Goal: Task Accomplishment & Management: Use online tool/utility

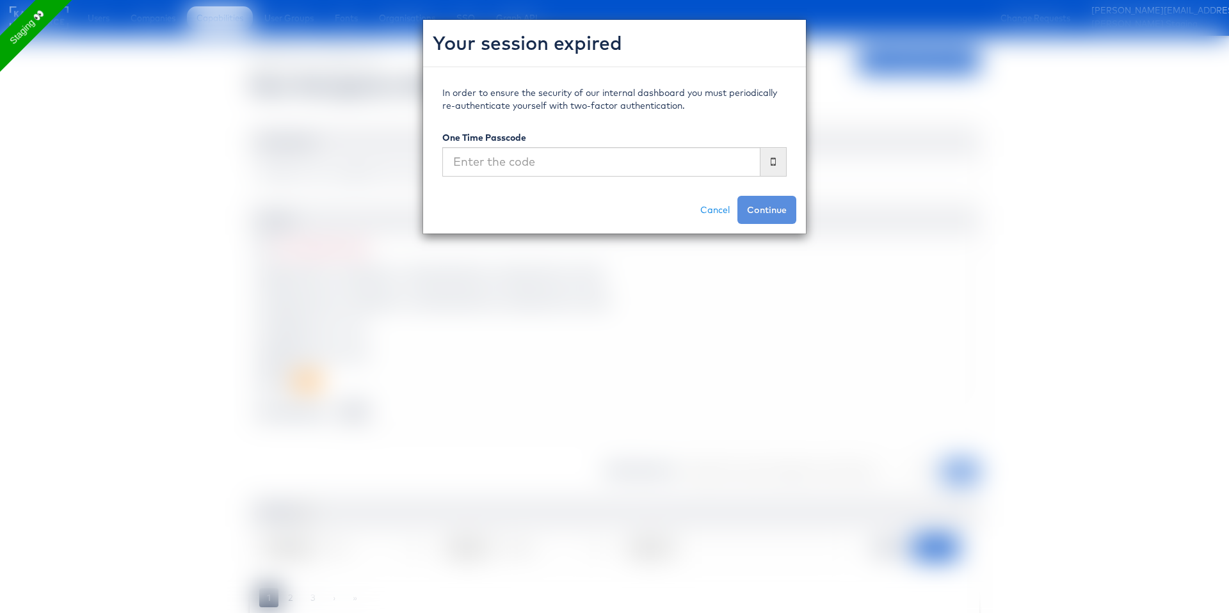
scroll to position [104, 0]
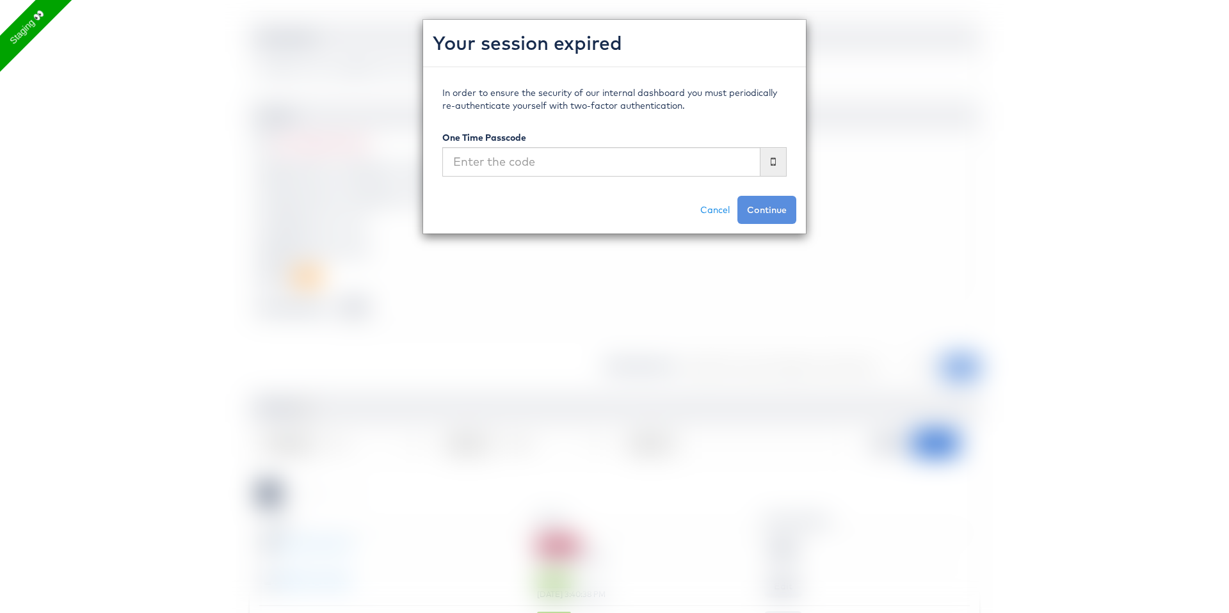
click at [177, 384] on div "Your session expired In order to ensure the security of our internal dashboard …" at bounding box center [614, 306] width 1229 height 613
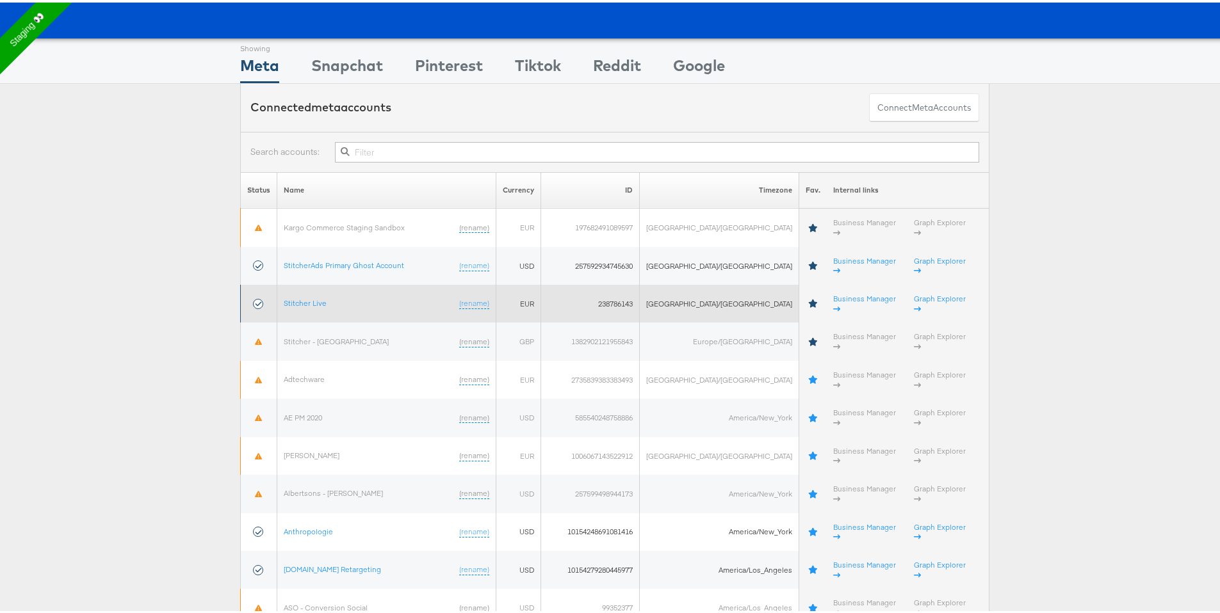
click at [309, 282] on td "Stitcher Live (rename)" at bounding box center [386, 301] width 219 height 38
click at [312, 296] on link "Stitcher Live" at bounding box center [305, 301] width 43 height 10
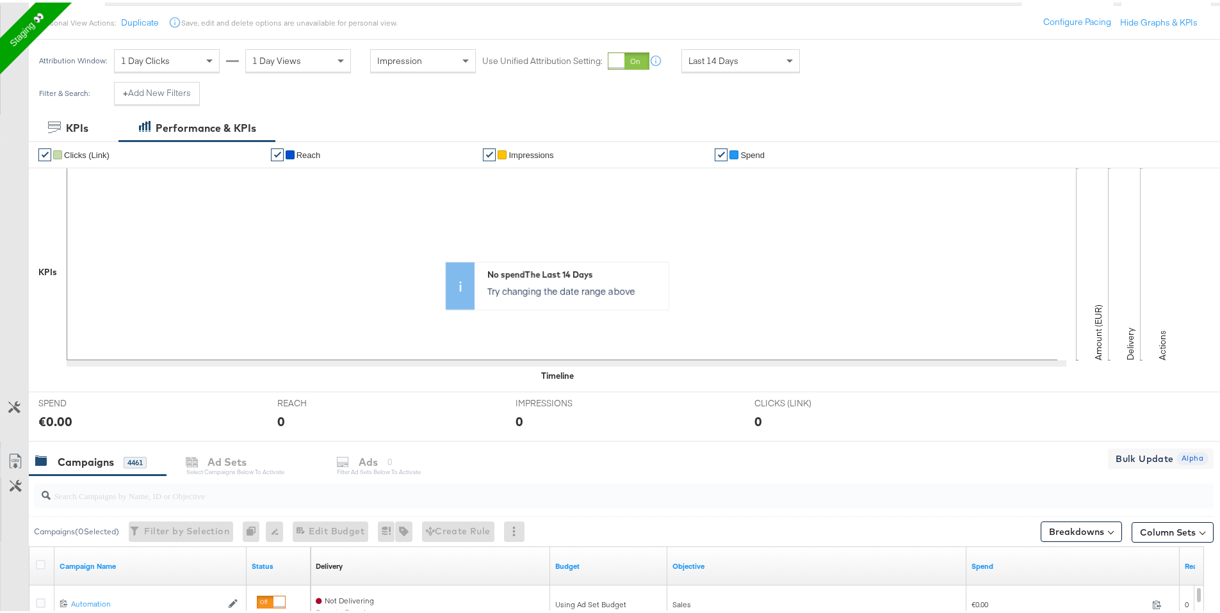
scroll to position [512, 0]
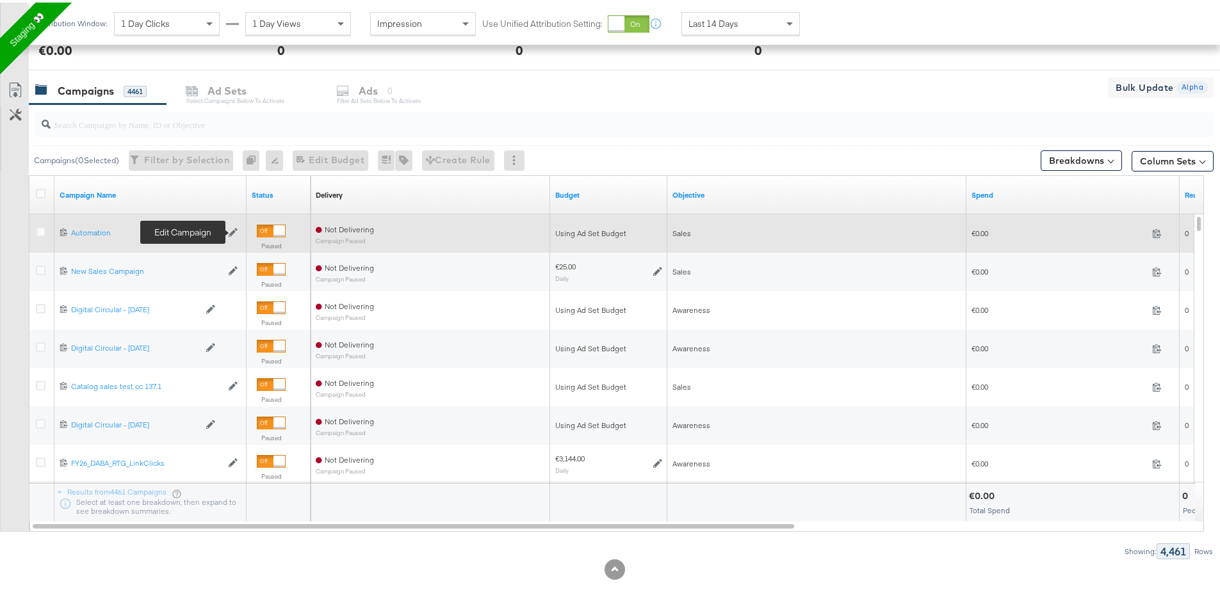
click at [233, 231] on icon at bounding box center [233, 230] width 9 height 9
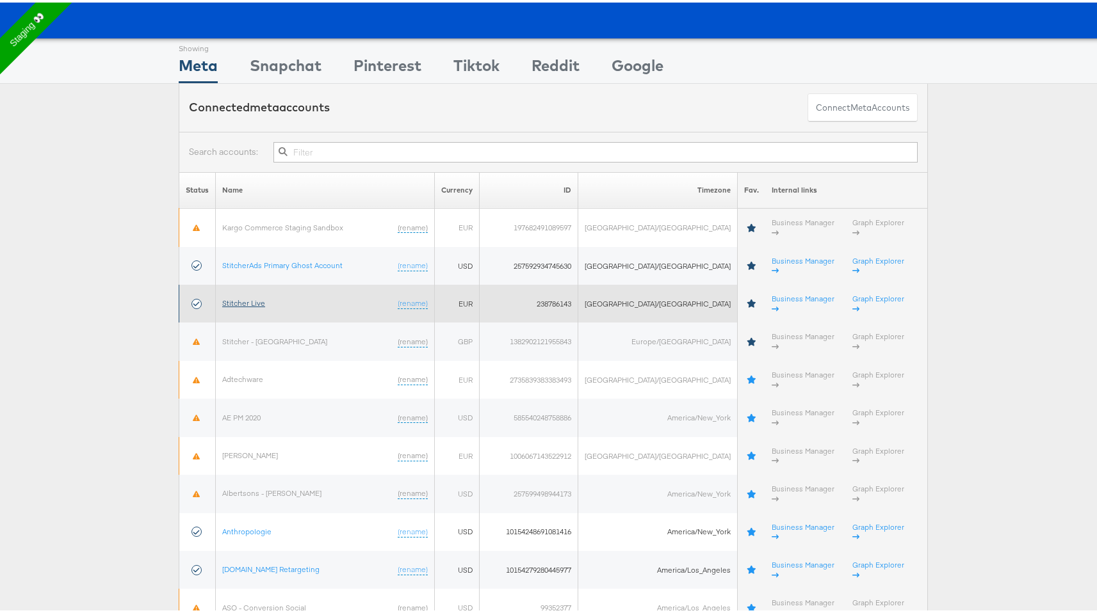
click at [241, 296] on link "Stitcher Live" at bounding box center [243, 301] width 43 height 10
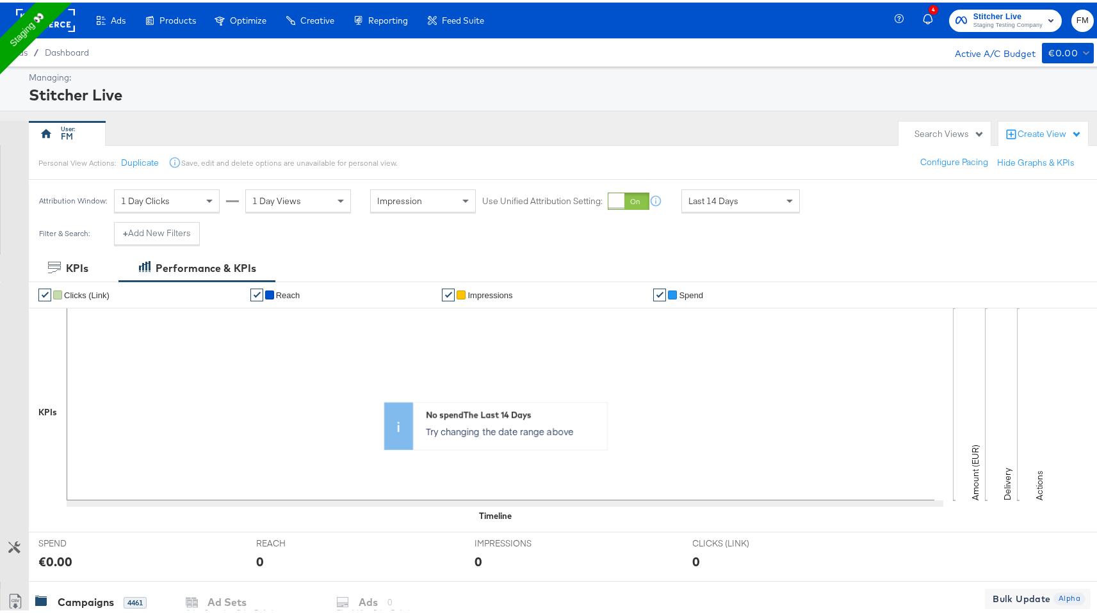
scroll to position [250, 0]
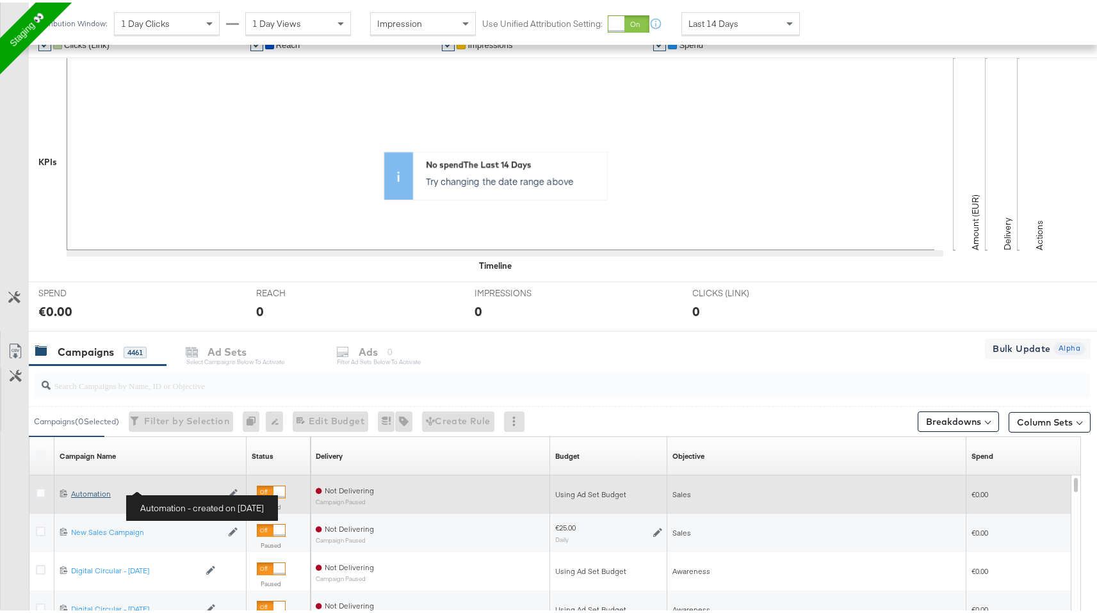
click at [90, 489] on div "Automation Automation" at bounding box center [146, 492] width 150 height 10
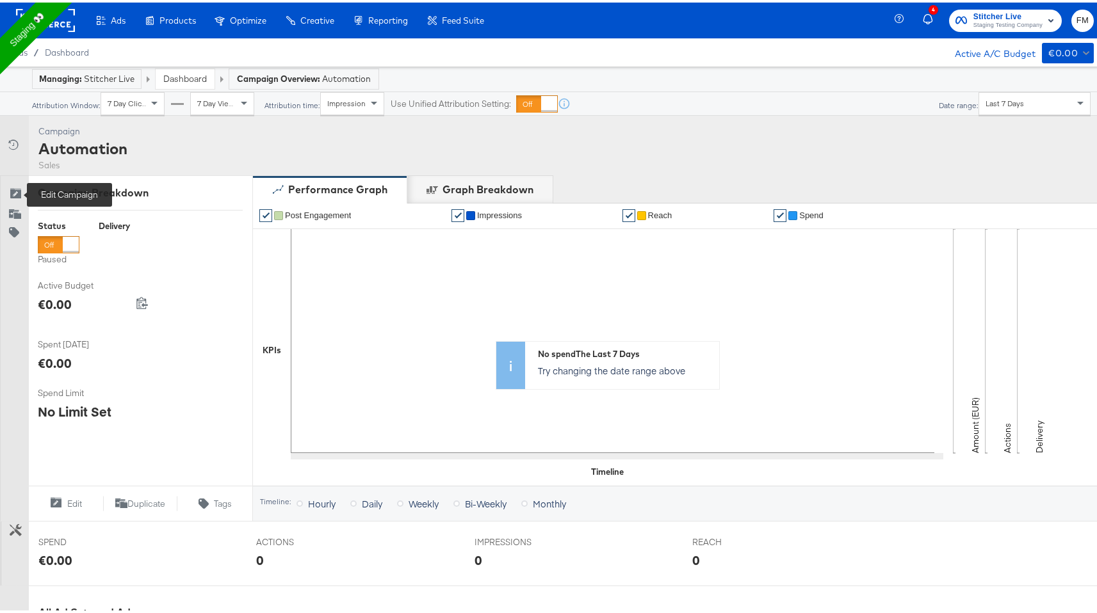
click at [17, 196] on icon at bounding box center [15, 192] width 13 height 13
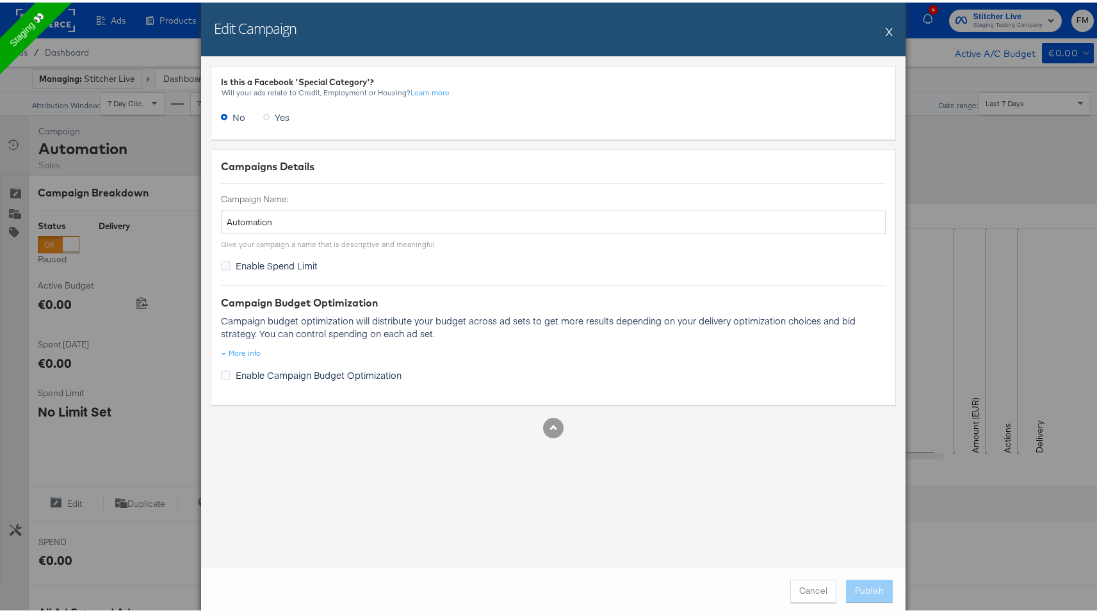
click at [880, 27] on div "Edit Campaign X" at bounding box center [553, 27] width 704 height 54
click at [890, 25] on div "Edit Campaign X" at bounding box center [553, 27] width 704 height 54
click at [887, 29] on button "X" at bounding box center [888, 29] width 7 height 26
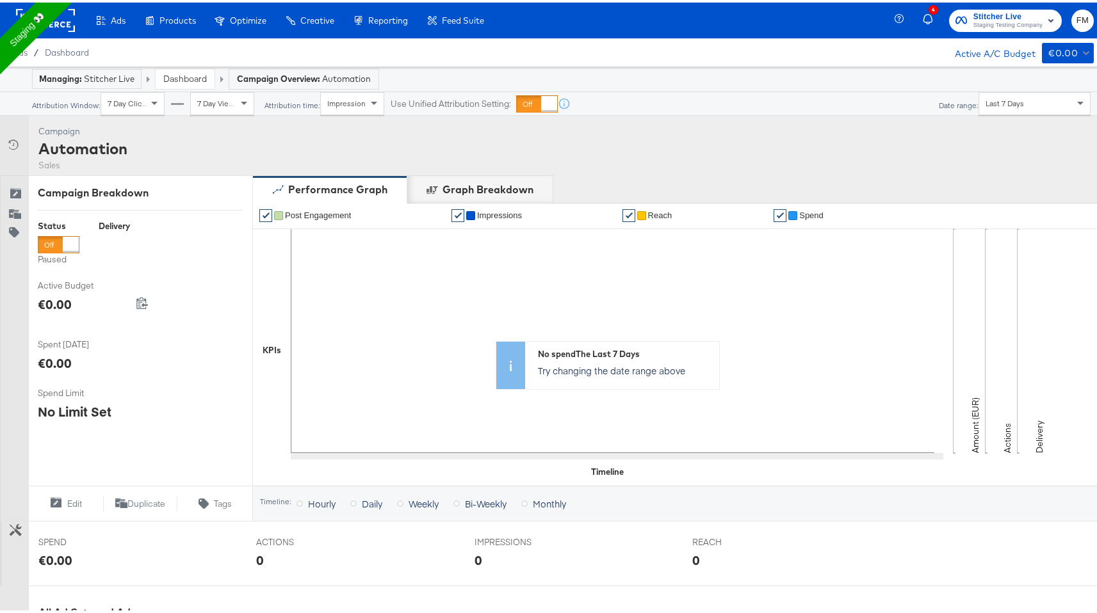
click at [102, 150] on div "Automation" at bounding box center [82, 146] width 89 height 22
click at [130, 202] on div "Campaign Breakdown Status Paused Delivery Active Budget Active Budget €0.00 0 S…" at bounding box center [140, 346] width 224 height 346
click at [17, 193] on icon at bounding box center [15, 192] width 13 height 13
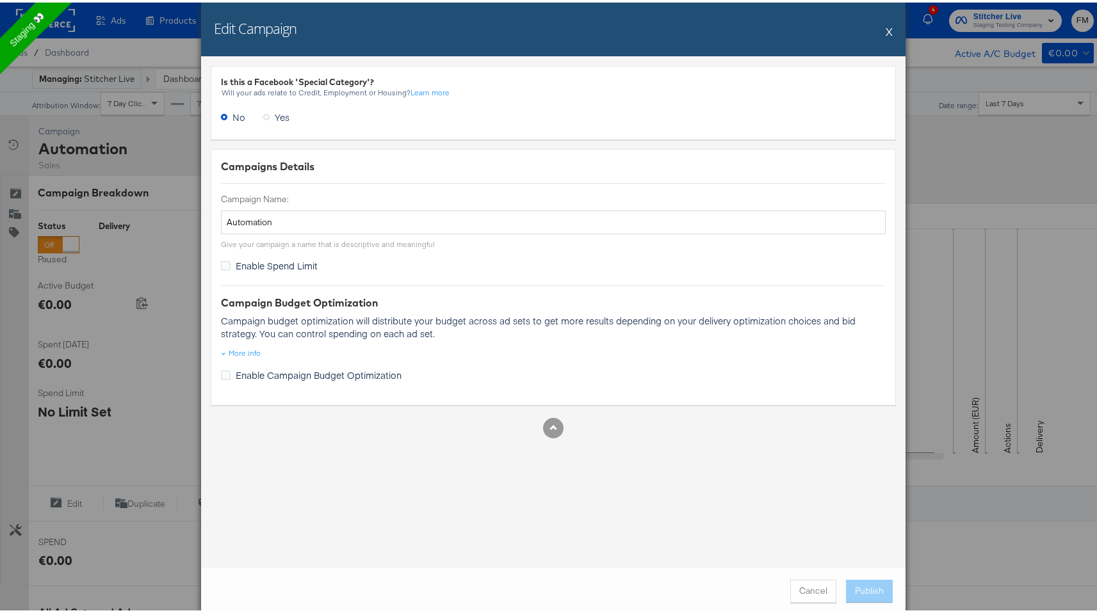
scroll to position [293, 0]
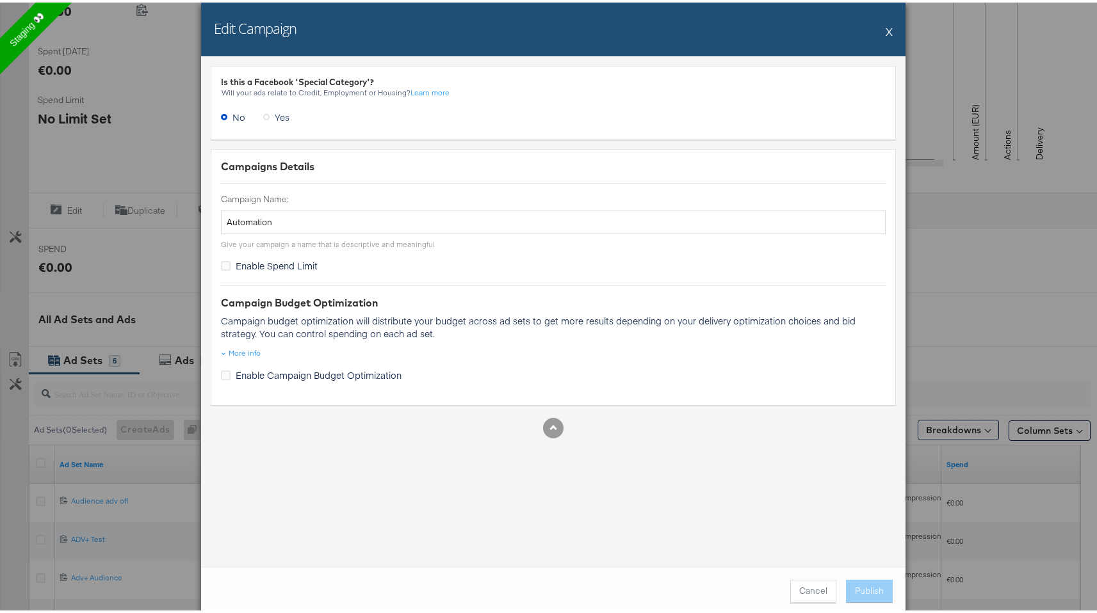
click at [864, 30] on div "Edit Campaign X" at bounding box center [553, 27] width 704 height 54
click at [878, 29] on div "Edit Campaign X" at bounding box center [553, 27] width 704 height 54
click at [885, 28] on button "X" at bounding box center [888, 29] width 7 height 26
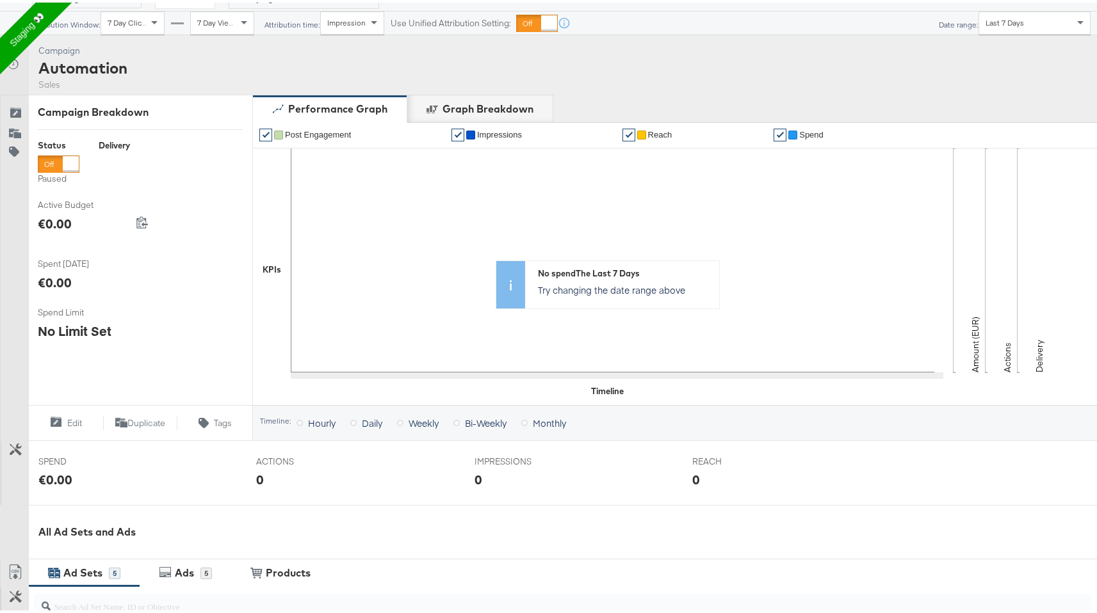
scroll to position [0, 0]
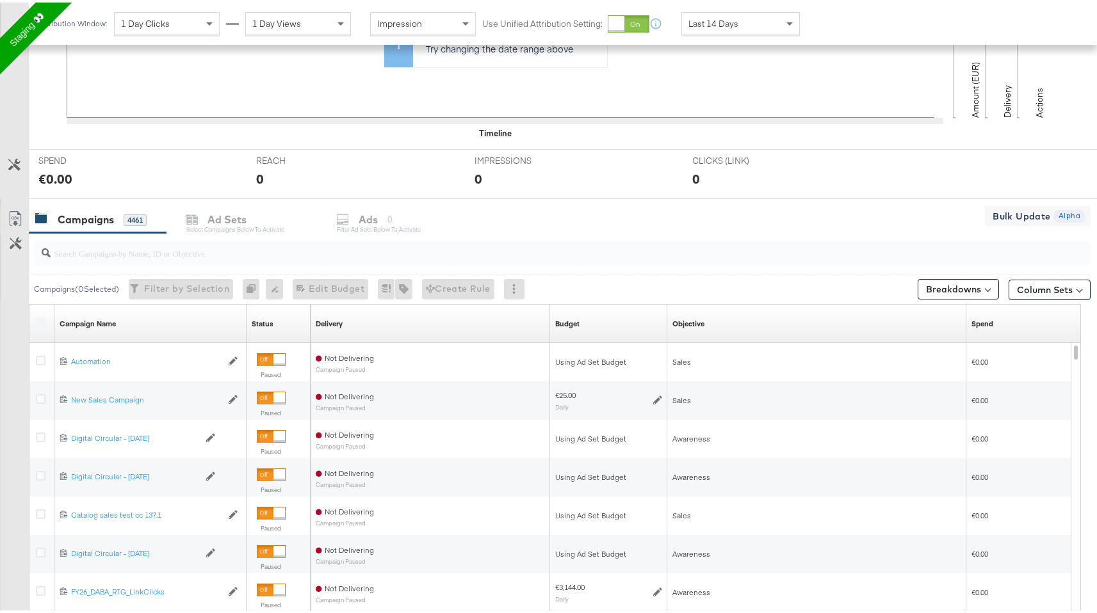
scroll to position [406, 0]
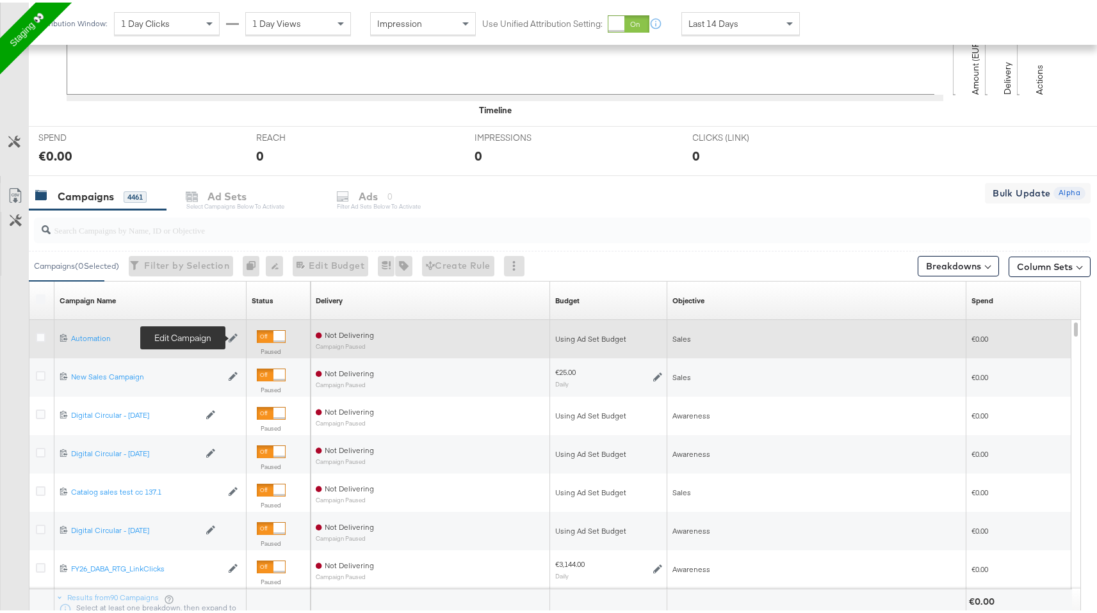
click at [232, 336] on icon at bounding box center [233, 336] width 9 height 9
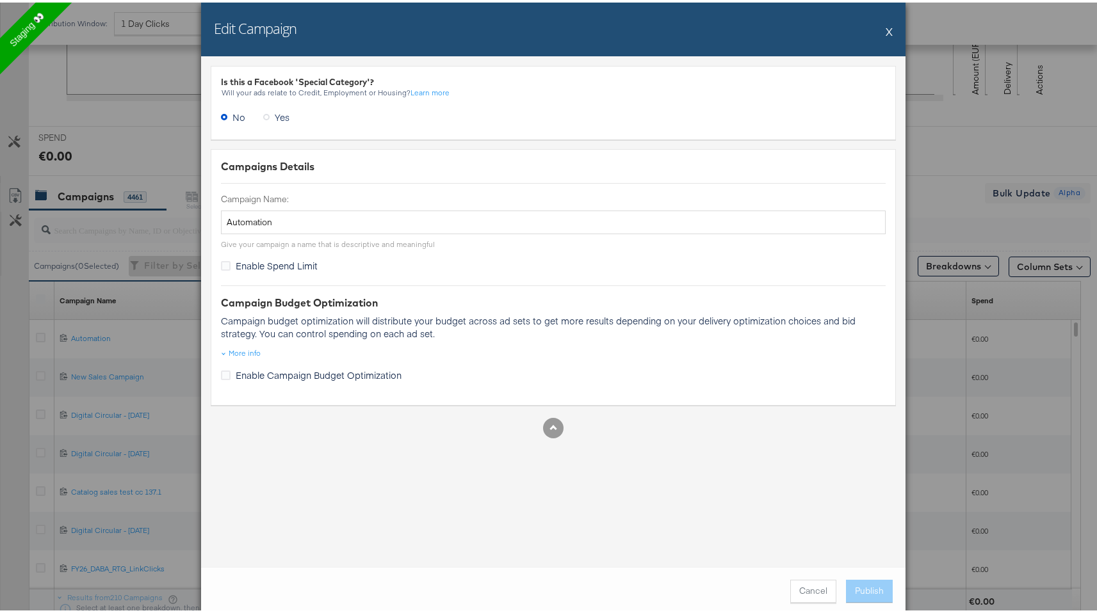
drag, startPoint x: 965, startPoint y: 198, endPoint x: 945, endPoint y: 198, distance: 19.9
click at [964, 198] on div "Edit Campaign X Is this a Facebook 'Special Category'? Will your ads relate to …" at bounding box center [553, 306] width 1106 height 613
click at [93, 375] on div "Edit Campaign X Is this a Facebook 'Special Category'? Will your ads relate to …" at bounding box center [553, 306] width 1106 height 613
click at [885, 30] on button "X" at bounding box center [888, 29] width 7 height 26
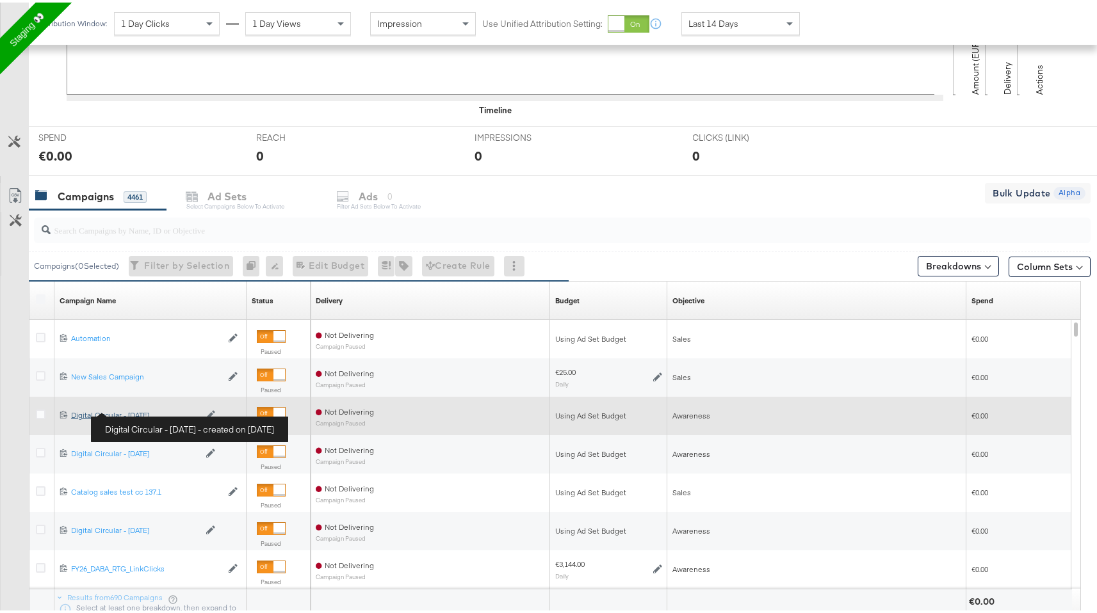
click at [129, 414] on div "Digital Circular - [DATE] Digital Circular - [DATE]" at bounding box center [135, 413] width 128 height 10
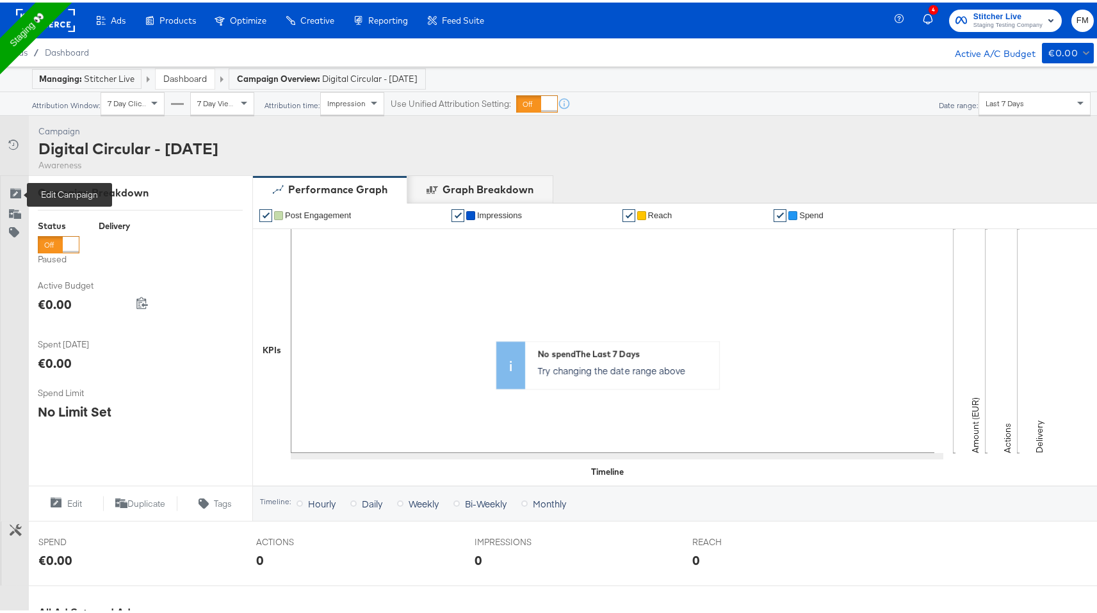
click at [12, 197] on icon at bounding box center [15, 192] width 13 height 13
